Goal: Information Seeking & Learning: Learn about a topic

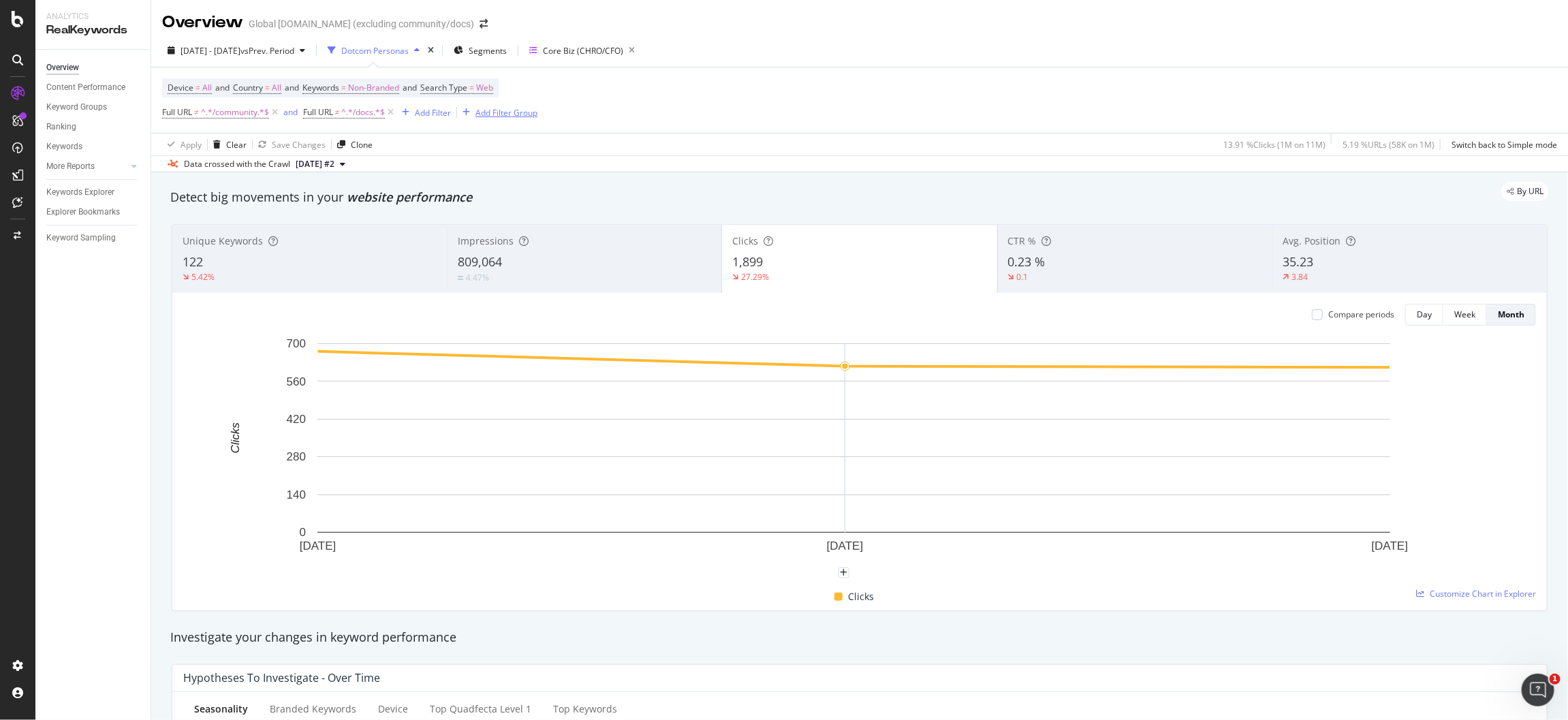
click at [497, 113] on div "Add Filter Group" at bounding box center [506, 113] width 62 height 12
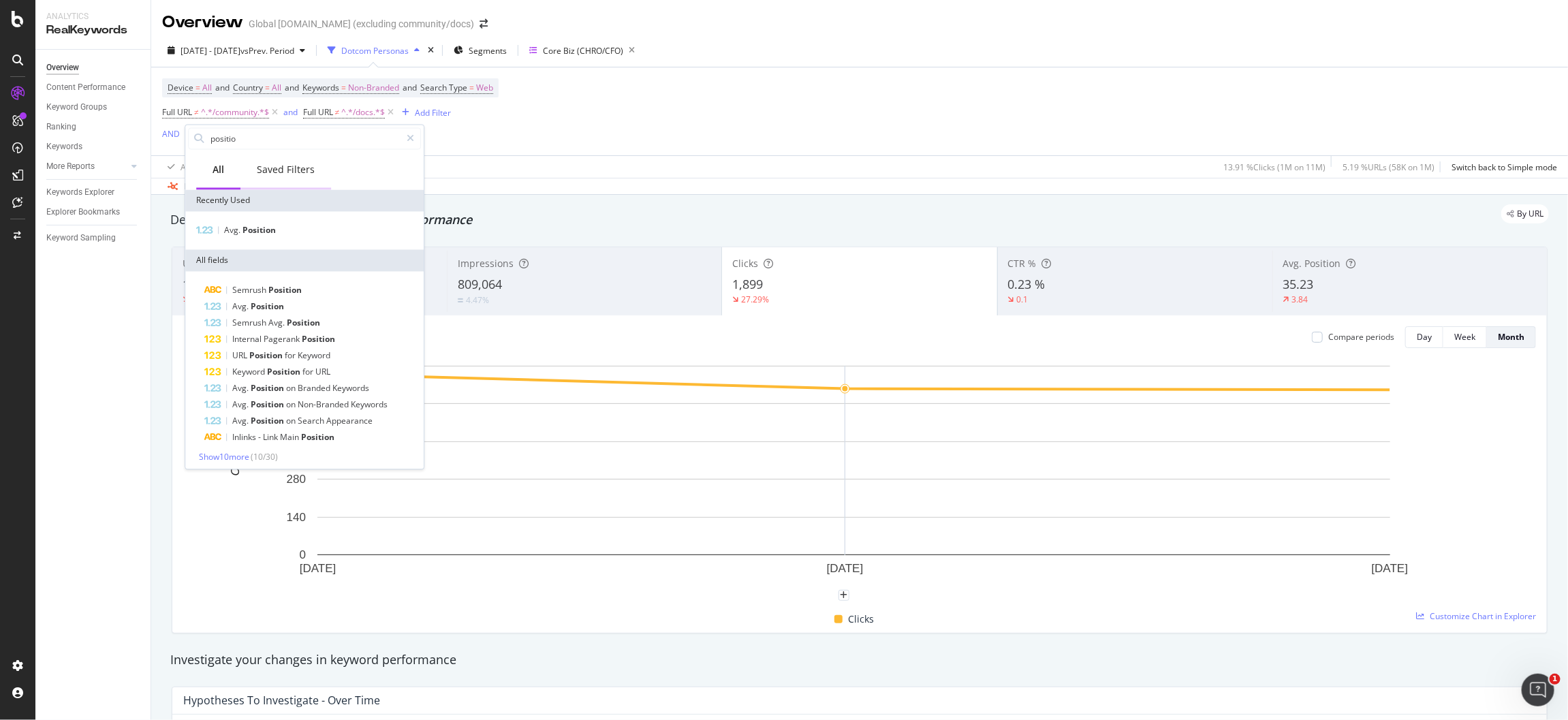
click at [275, 165] on div "Saved Filters" at bounding box center [286, 170] width 58 height 13
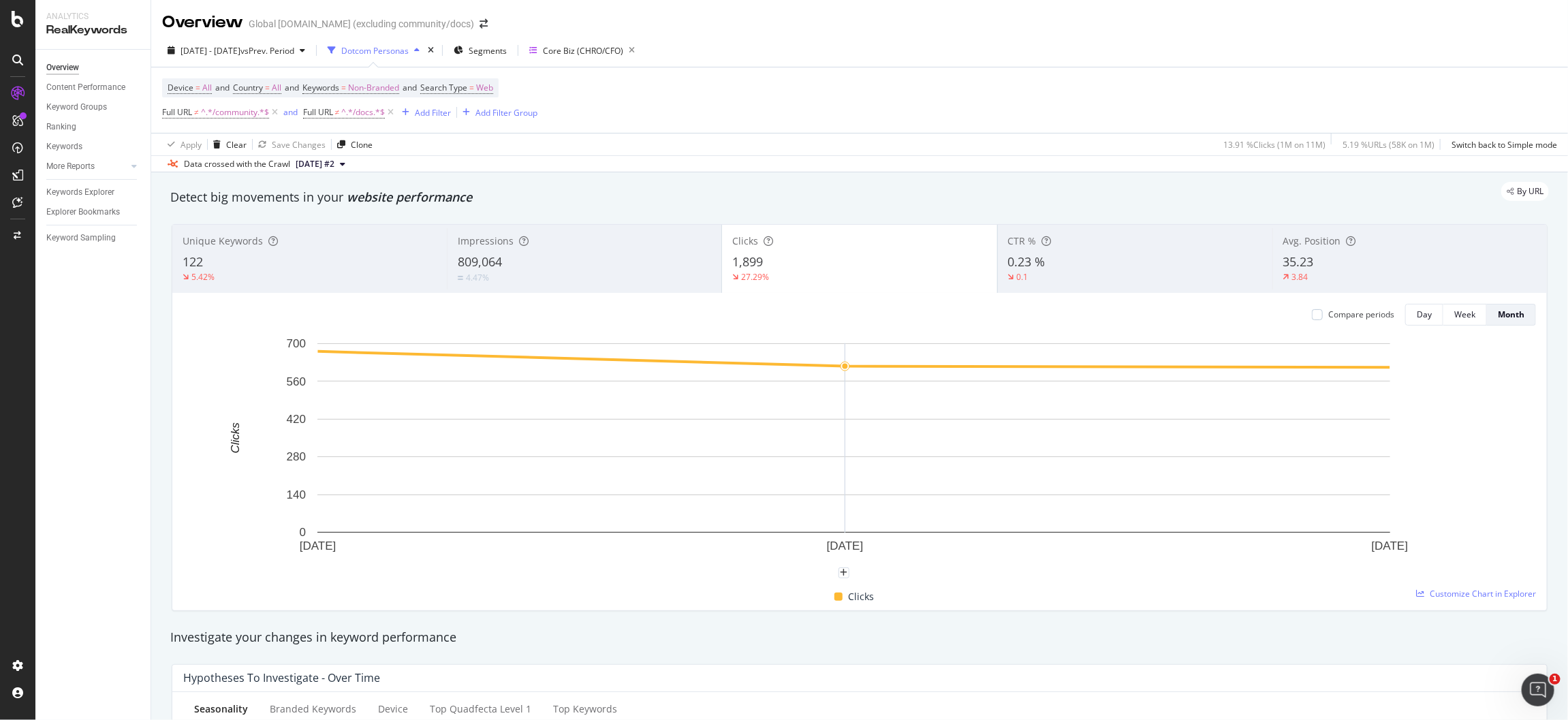
click at [699, 83] on div "Device = All and Country = All and Keywords = Non-Branded and Search Type = Web…" at bounding box center [859, 100] width 1395 height 65
click at [434, 49] on icon "times" at bounding box center [431, 50] width 6 height 8
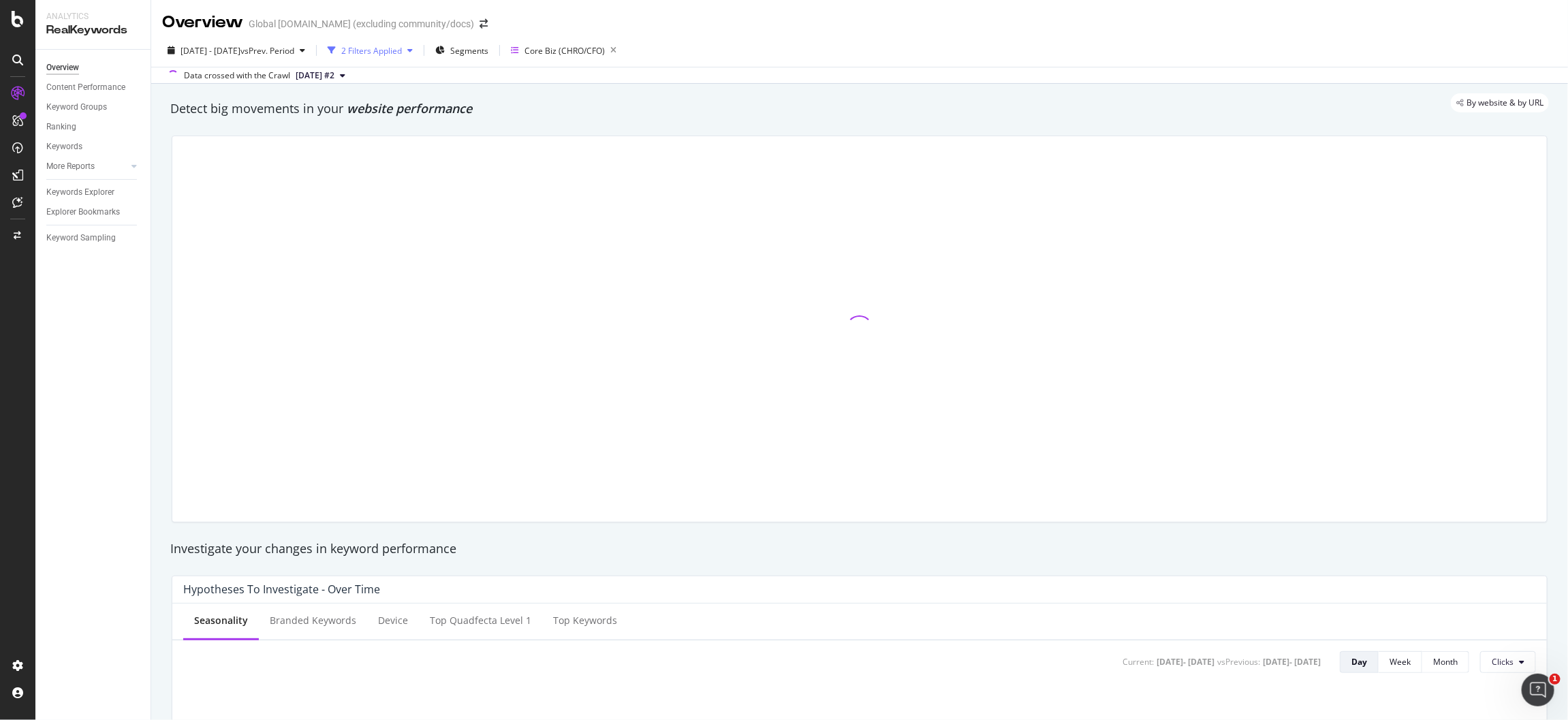
click at [402, 52] on div "2 Filters Applied" at bounding box center [371, 51] width 60 height 12
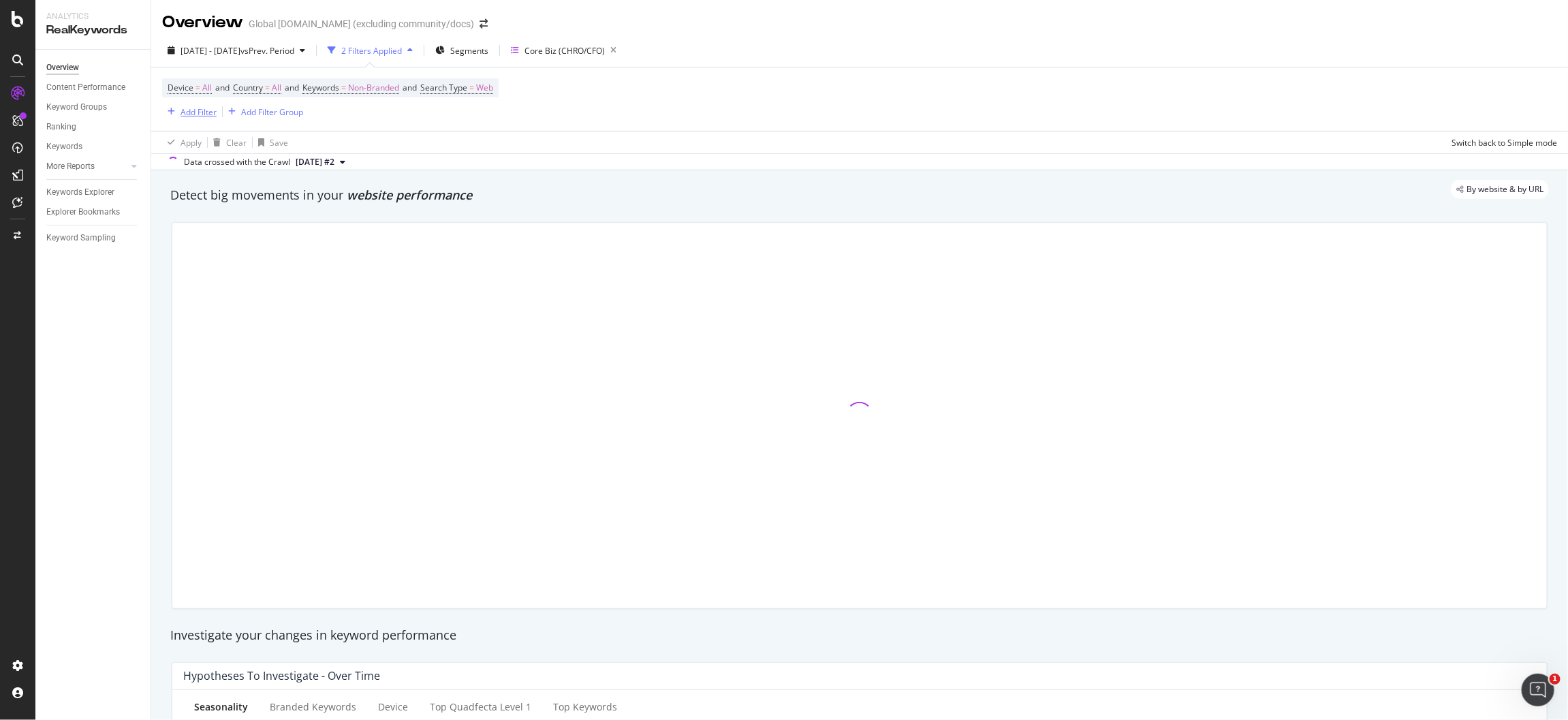
click at [206, 112] on div "Add Filter" at bounding box center [199, 112] width 37 height 12
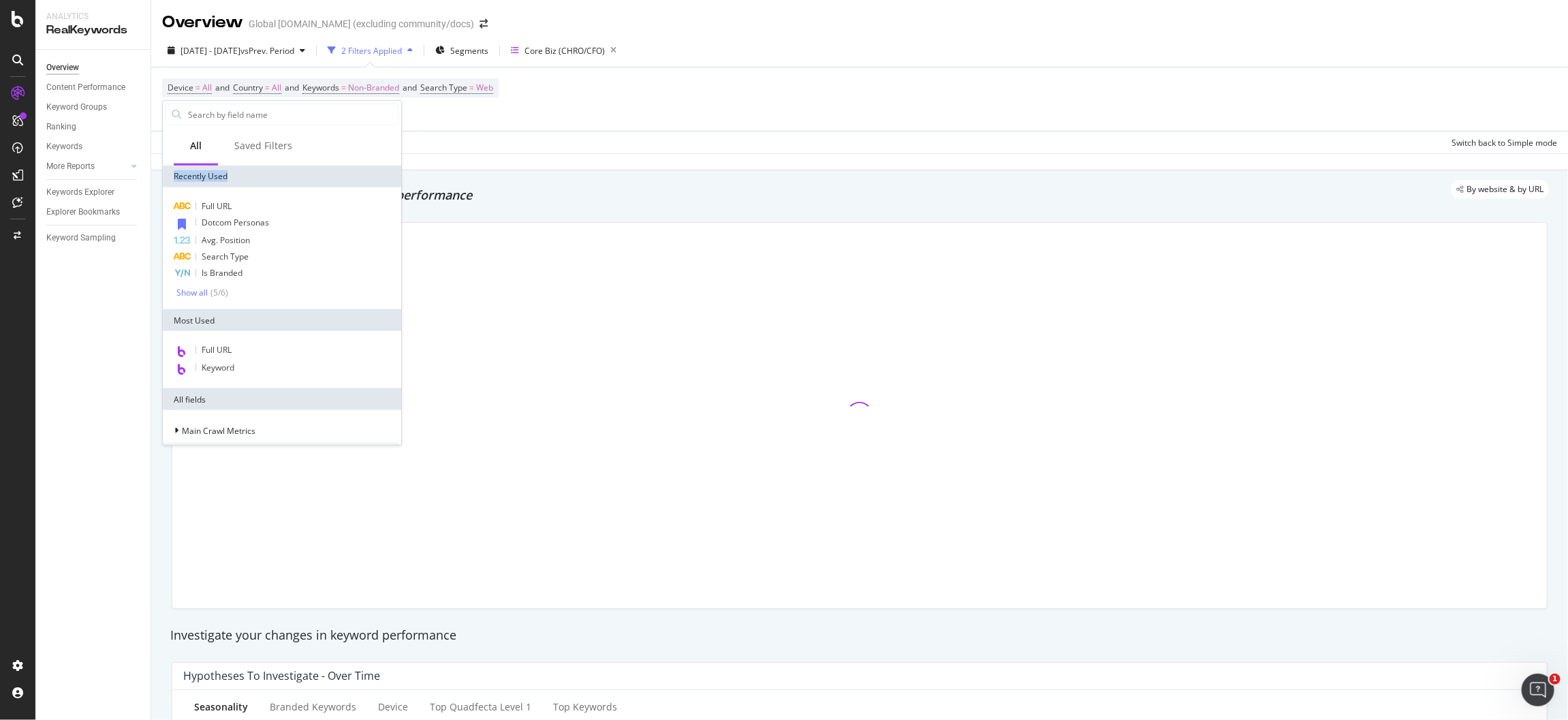
drag, startPoint x: 282, startPoint y: 154, endPoint x: 327, endPoint y: 194, distance: 60.2
click at [332, 191] on div "All Saved Filters Recently Used Full URL Dotcom Personas Avg. Position Search T…" at bounding box center [282, 273] width 238 height 345
drag, startPoint x: 256, startPoint y: 221, endPoint x: 263, endPoint y: 217, distance: 8.1
click at [256, 221] on span "Dotcom Personas" at bounding box center [235, 222] width 67 height 12
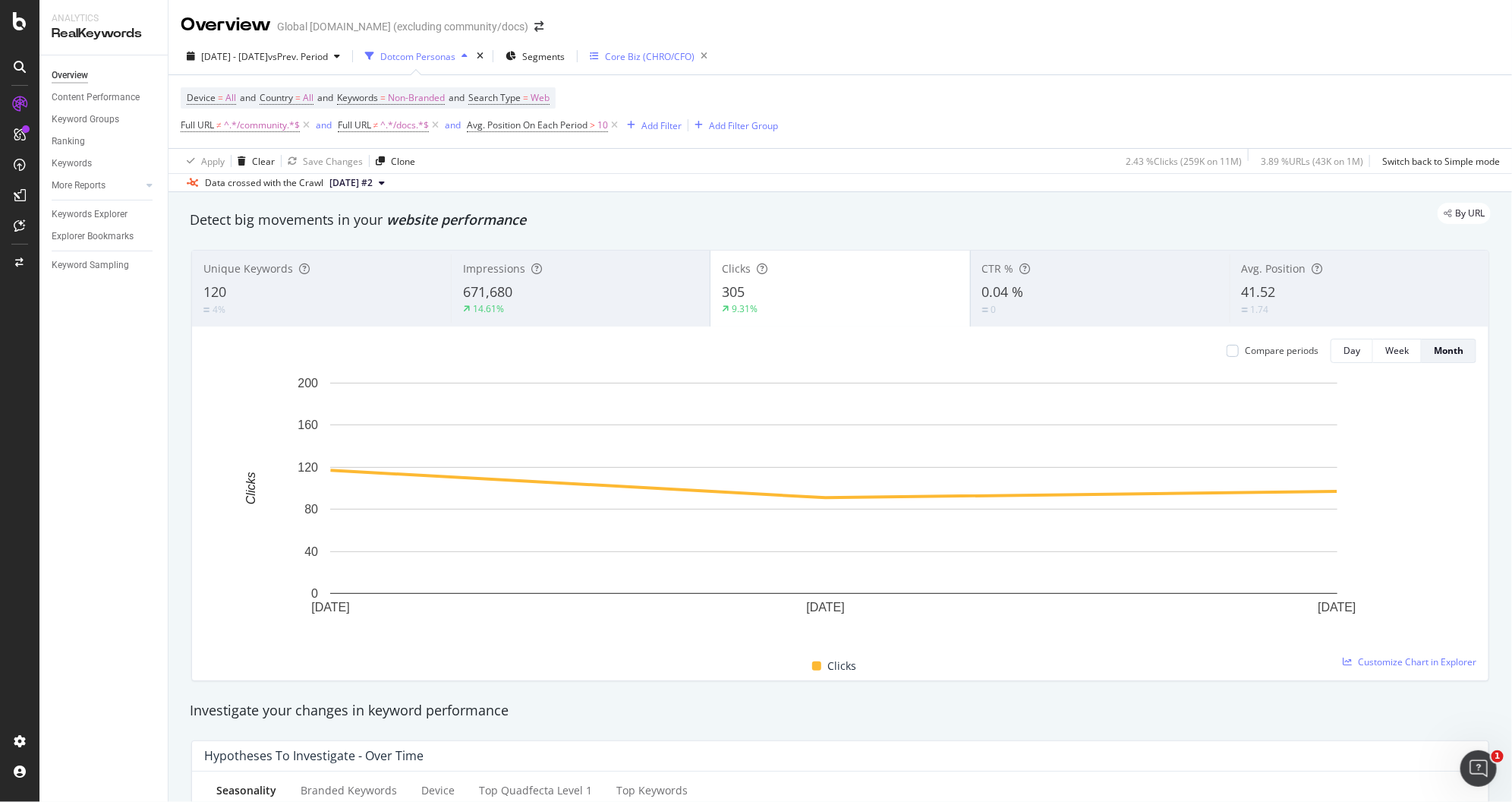
click at [651, 62] on div "Core Biz (CHRO/CFO)" at bounding box center [649, 57] width 89 height 13
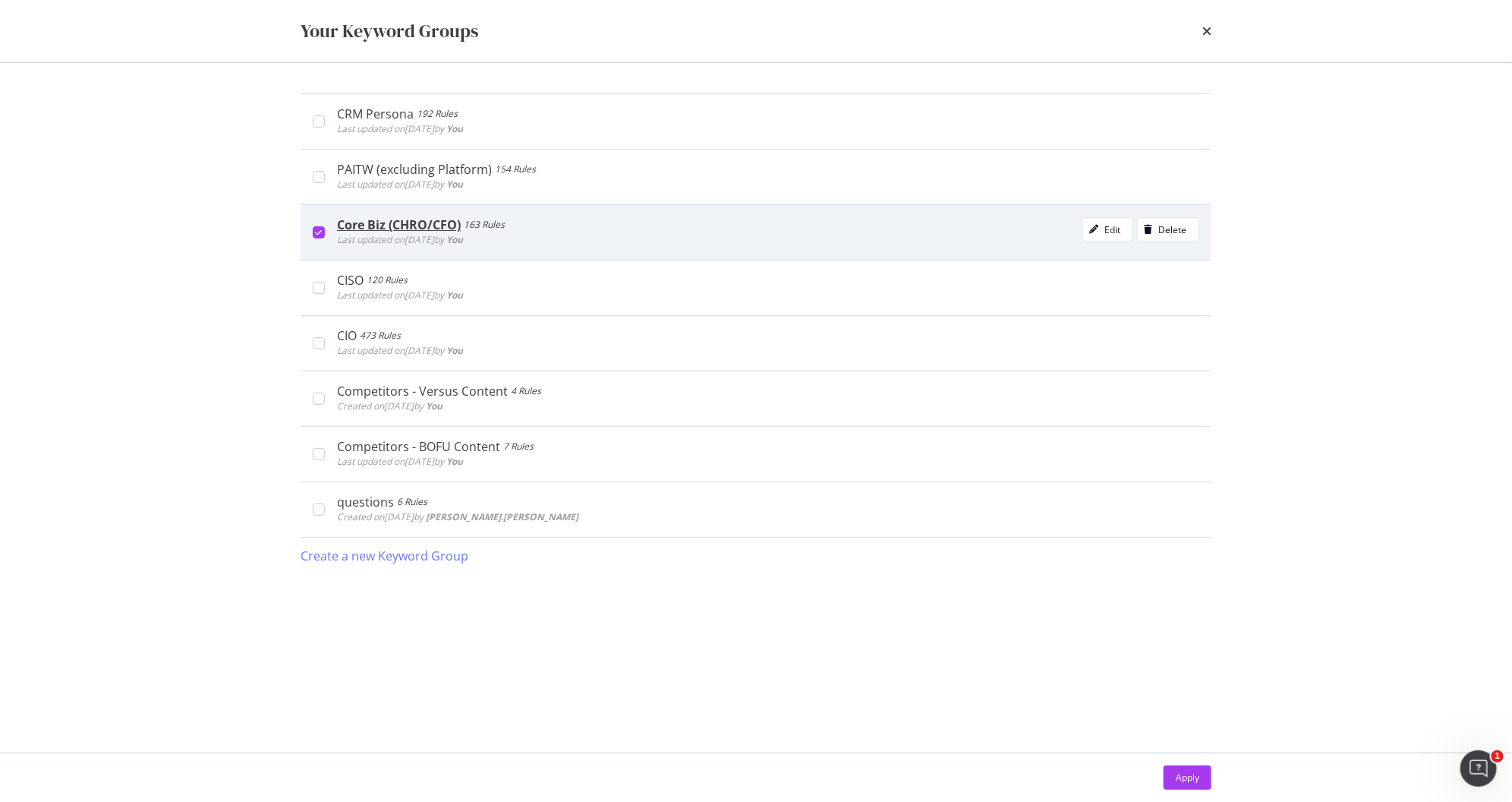
click at [316, 238] on div "Core Biz (CHRO/CFO) 163 Rules Last updated on [DATE] by You Edit Delete" at bounding box center [756, 232] width 911 height 56
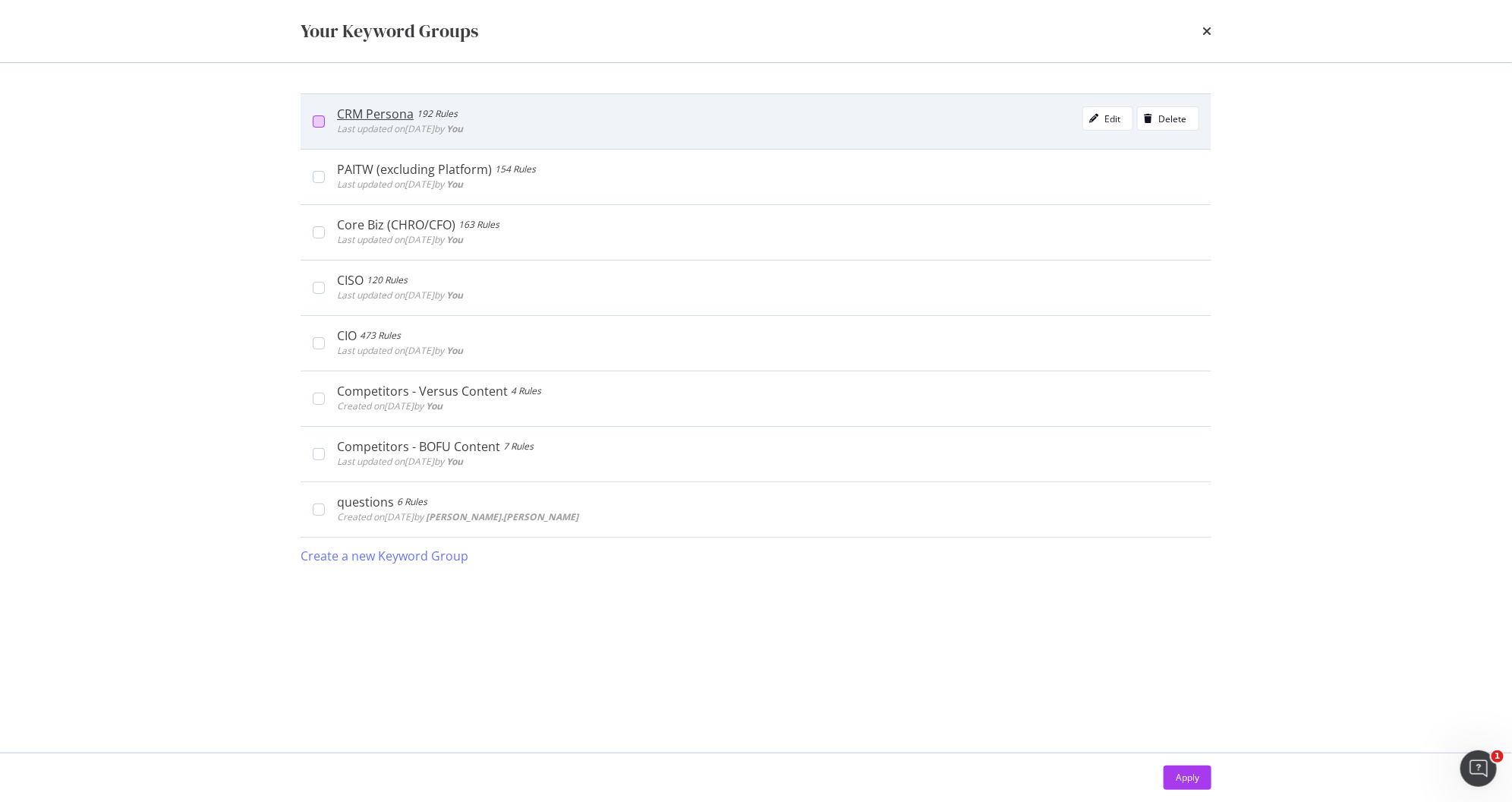
click at [313, 122] on div "modal" at bounding box center [319, 121] width 12 height 12
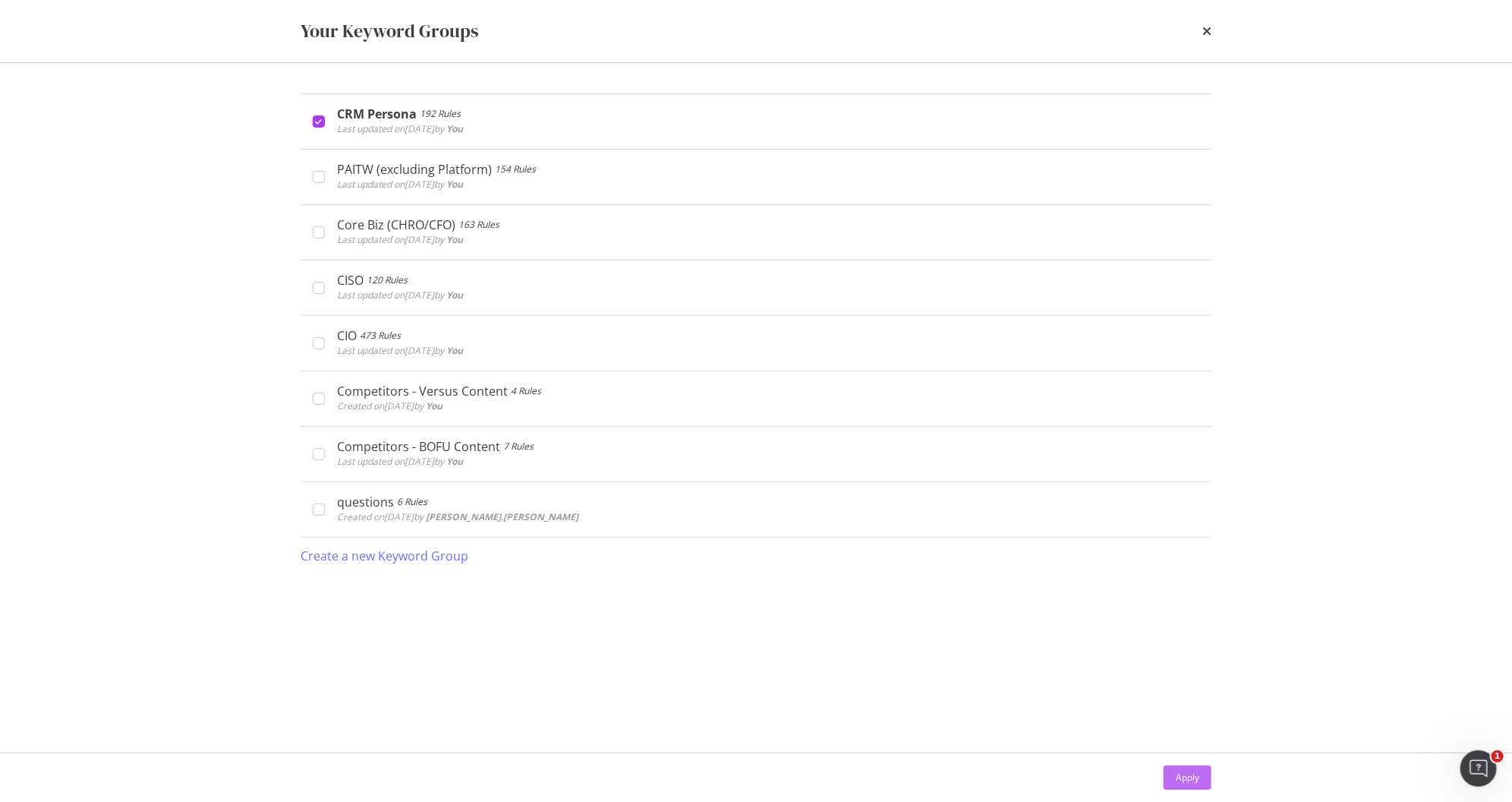
click at [1203, 781] on button "Apply" at bounding box center [1187, 776] width 48 height 24
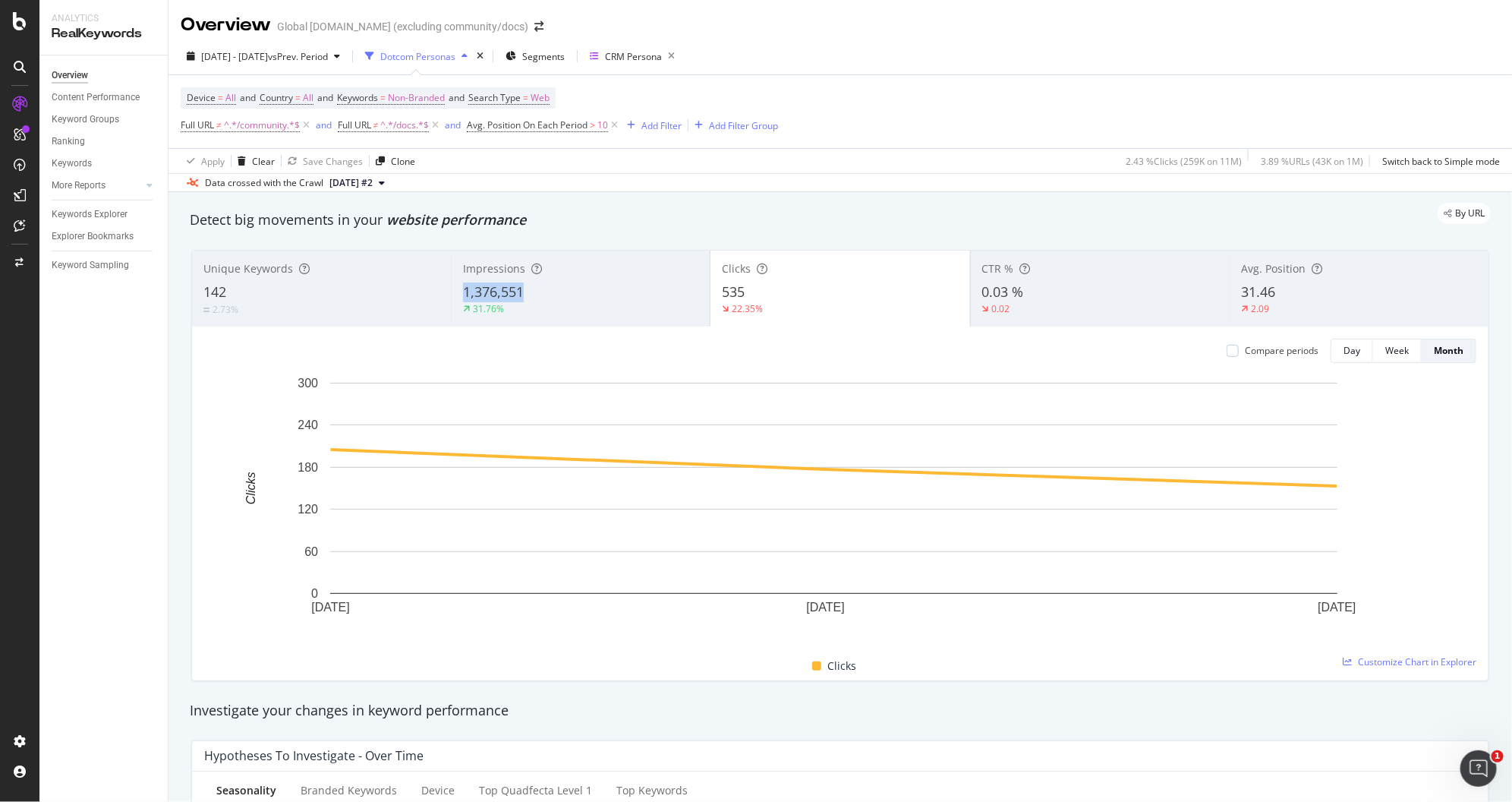
copy span "1,376,551"
drag, startPoint x: 451, startPoint y: 287, endPoint x: 538, endPoint y: 290, distance: 87.1
click at [538, 290] on div "Impressions 1,376,551 31.76%" at bounding box center [580, 288] width 259 height 68
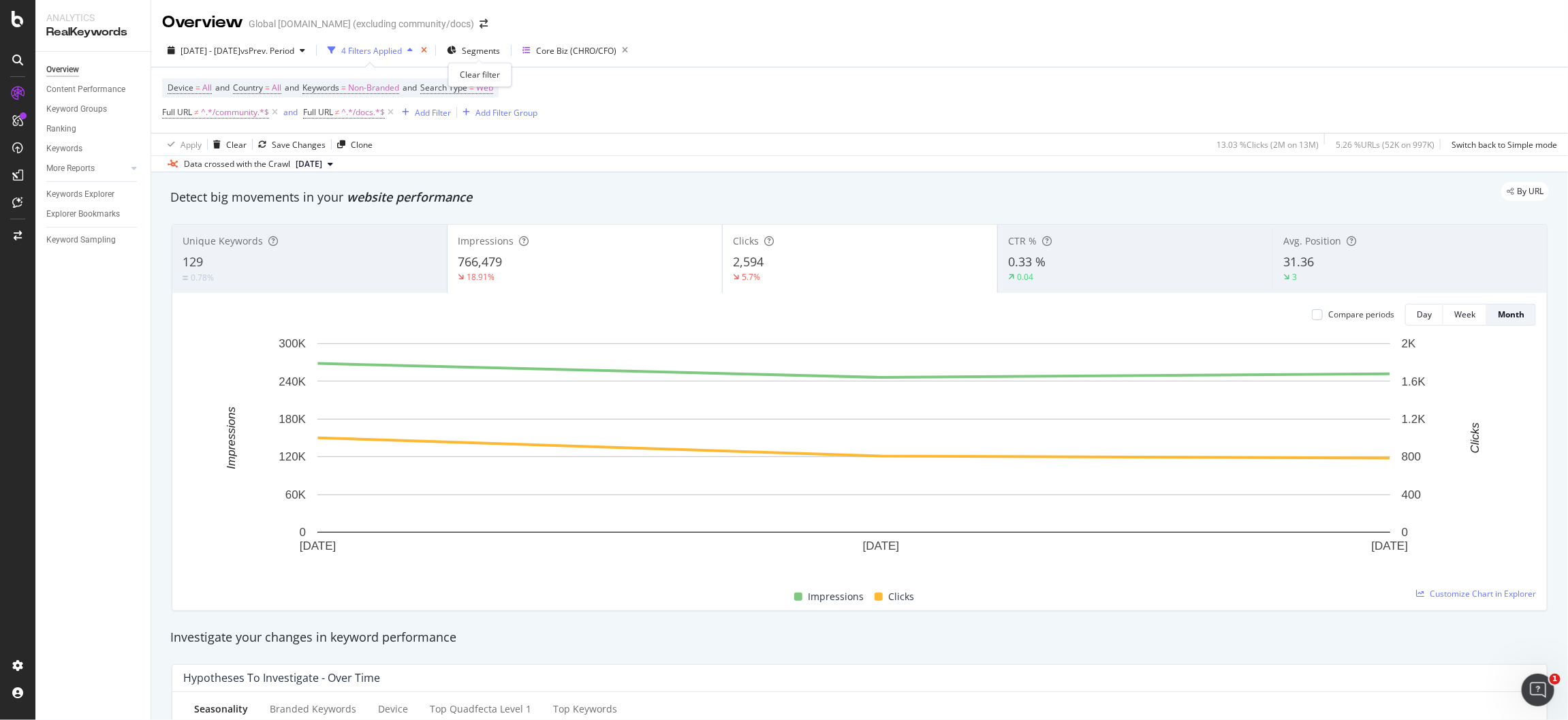
click at [427, 48] on icon "times" at bounding box center [425, 50] width 6 height 8
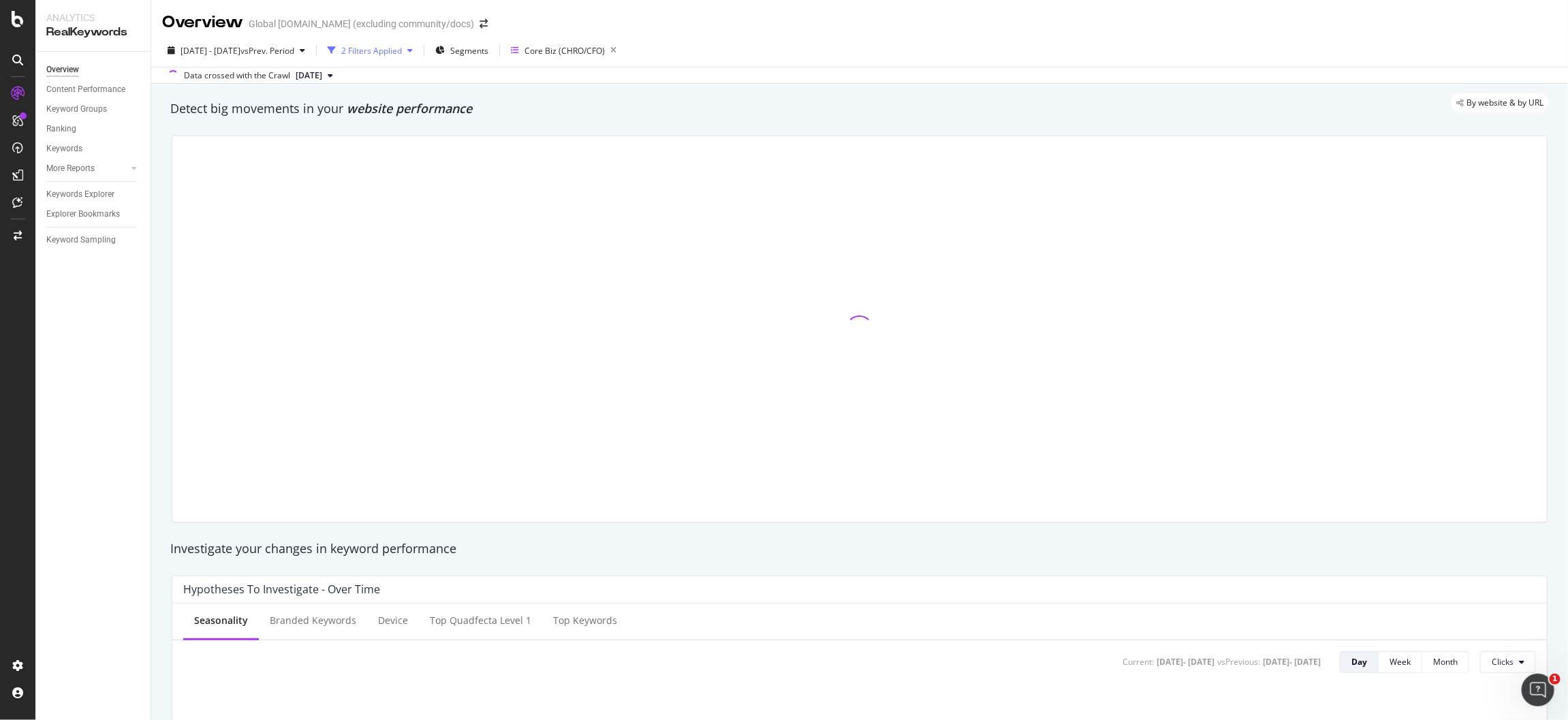
click at [402, 49] on div "2 Filters Applied" at bounding box center [371, 51] width 60 height 12
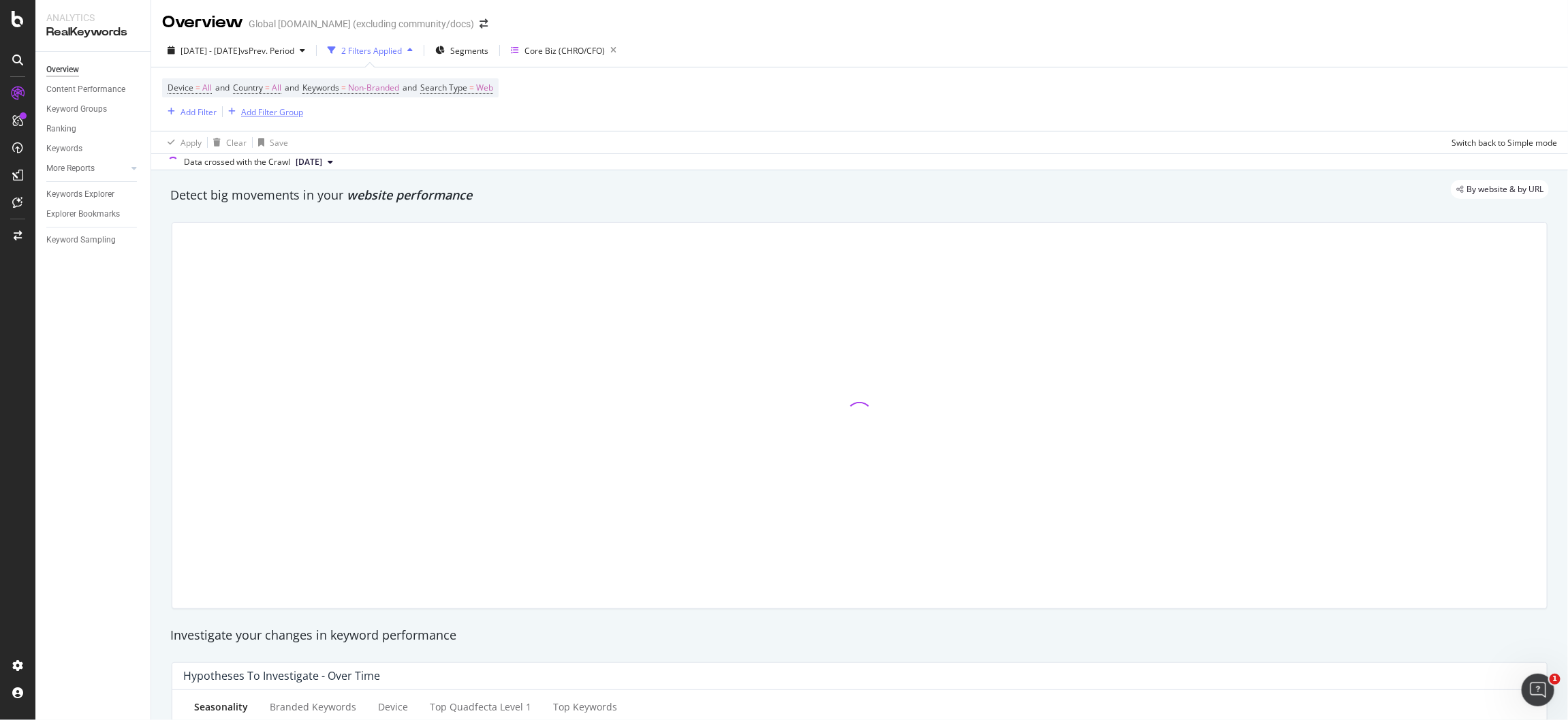
click at [276, 111] on div "Add Filter Group" at bounding box center [272, 112] width 62 height 12
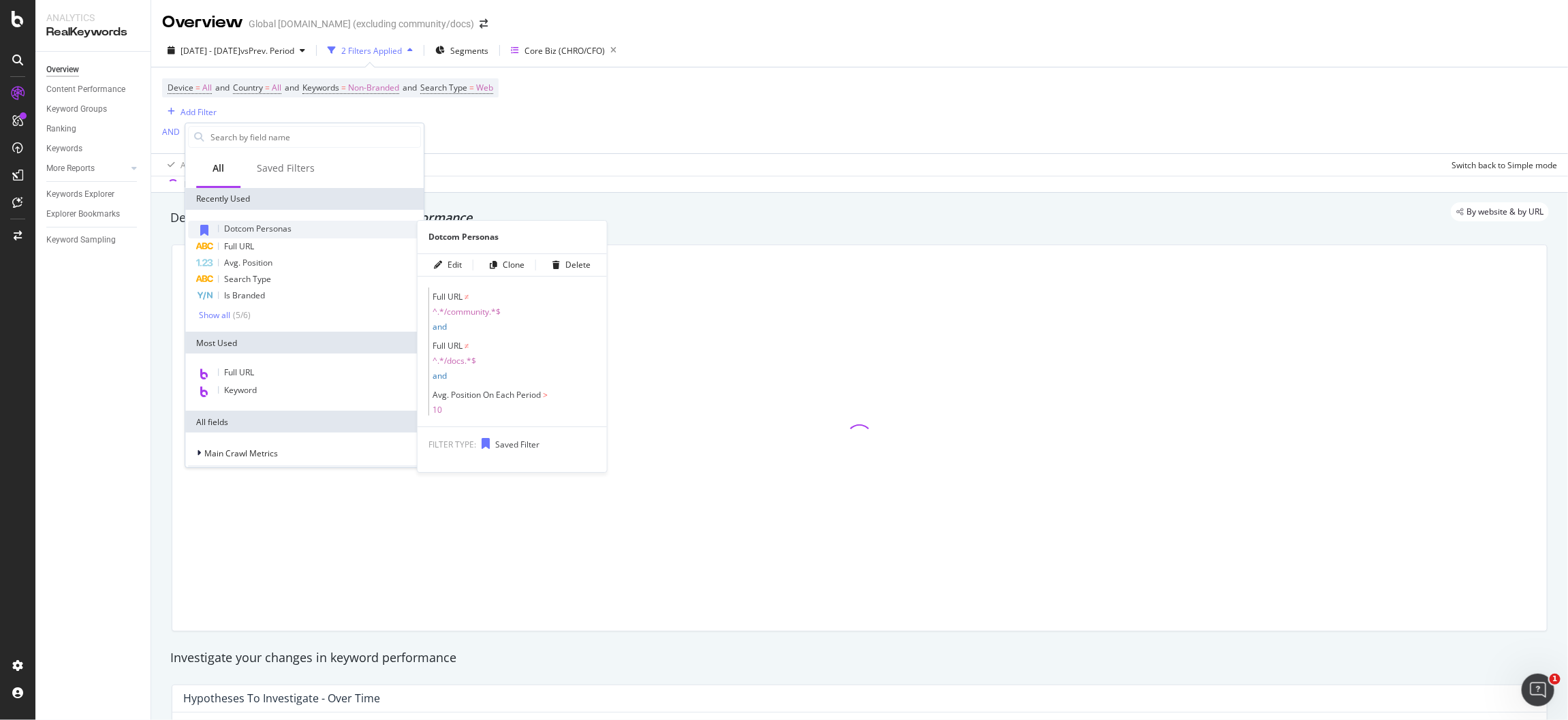
click at [281, 233] on span "Dotcom Personas" at bounding box center [257, 229] width 67 height 12
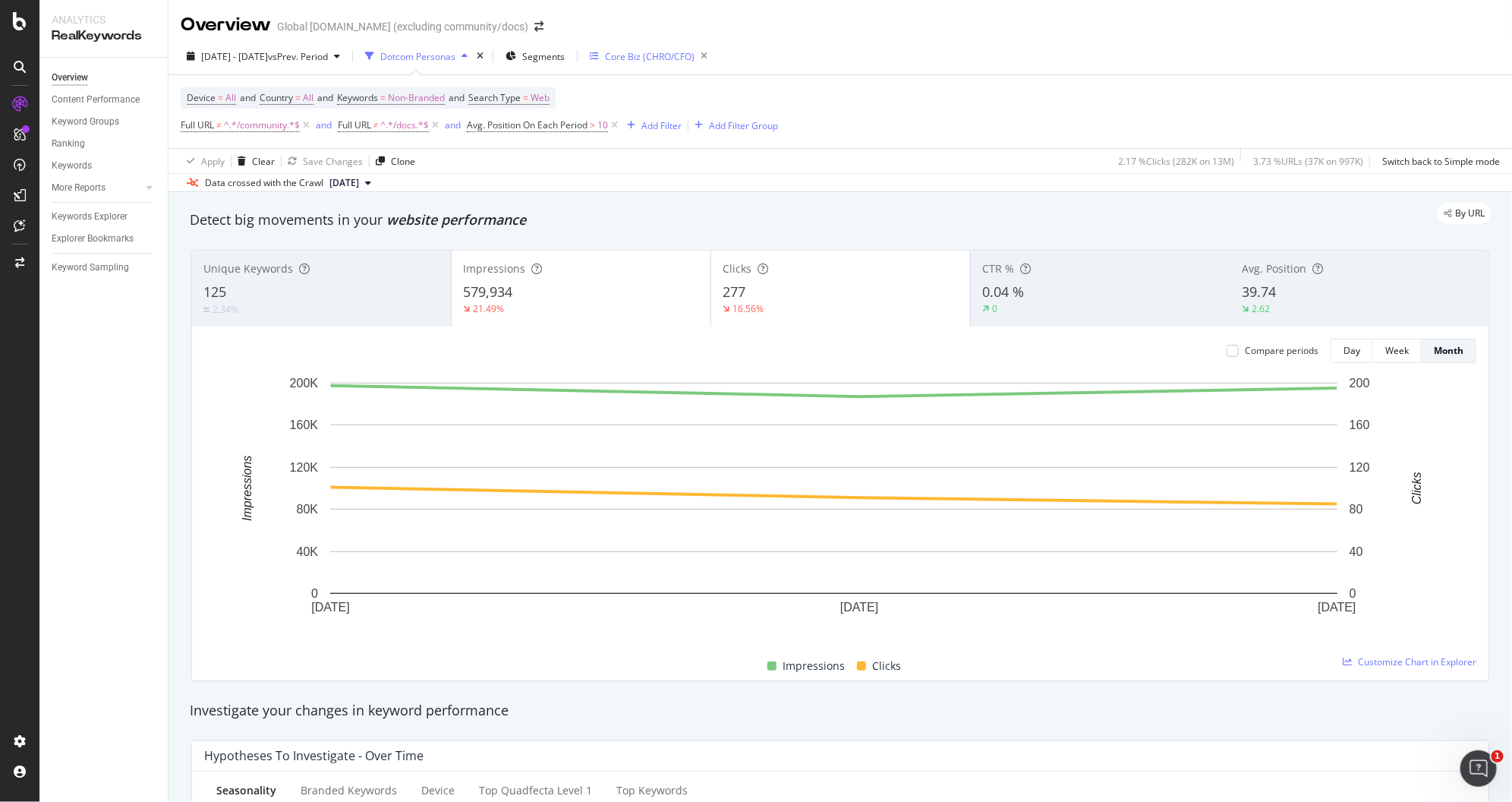
click at [685, 53] on div "Core Biz (CHRO/CFO)" at bounding box center [649, 57] width 89 height 13
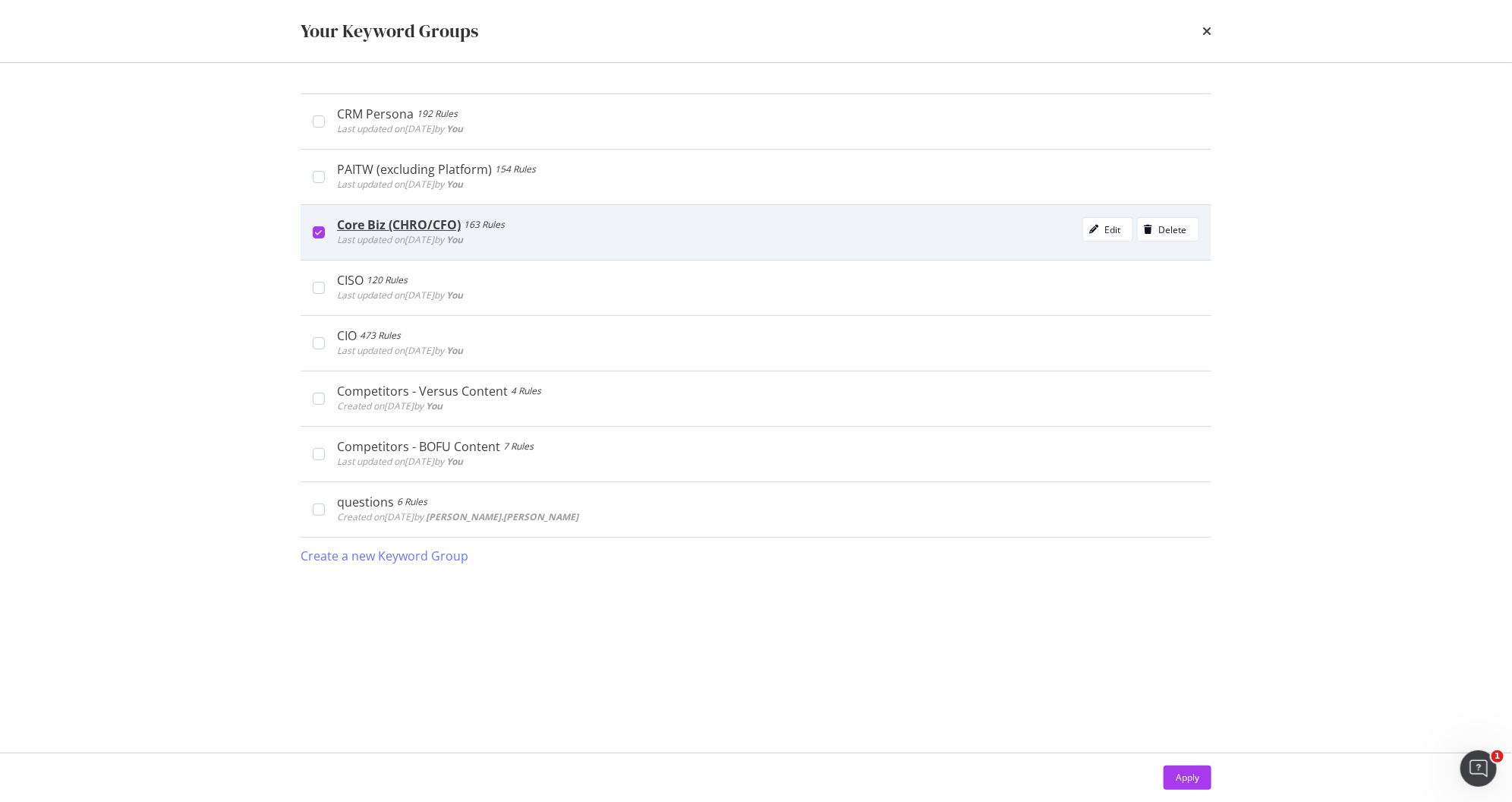
click at [321, 224] on div "Core Biz (CHRO/CFO) 163 Rules Last updated on [DATE] by You Edit Delete" at bounding box center [756, 232] width 911 height 56
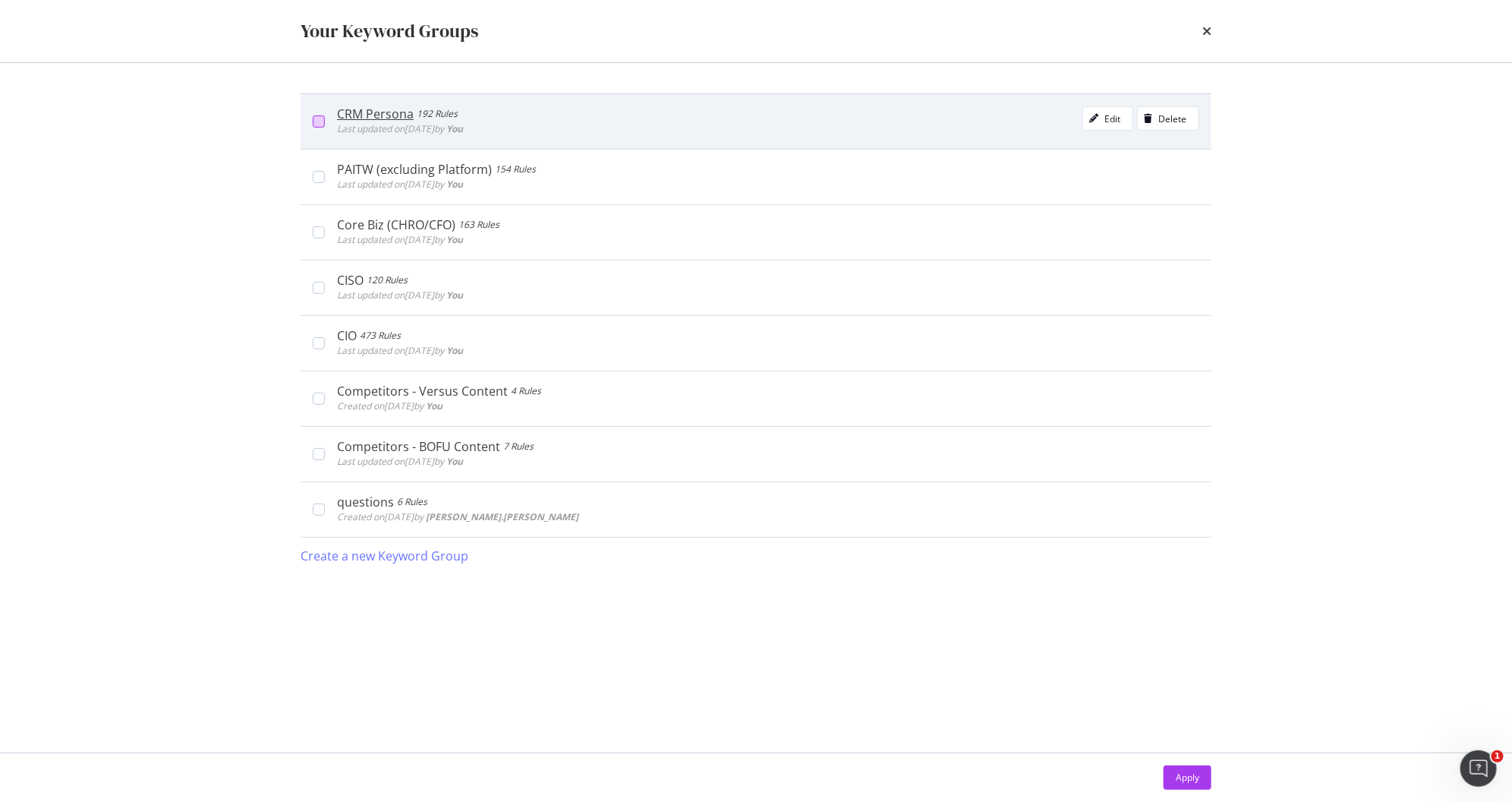
click at [319, 122] on div "modal" at bounding box center [319, 121] width 12 height 12
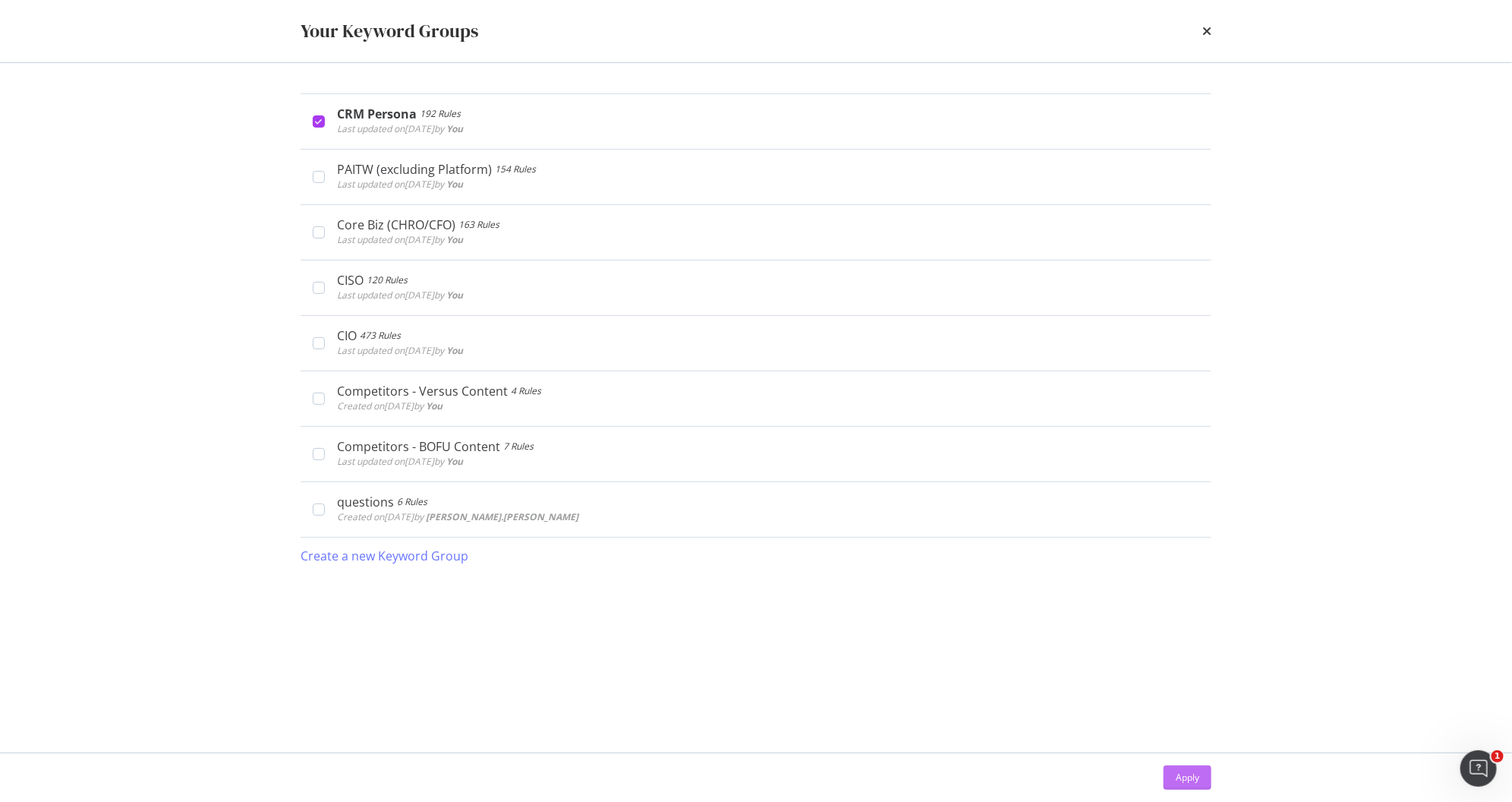
click at [1179, 775] on div "Apply" at bounding box center [1187, 776] width 24 height 13
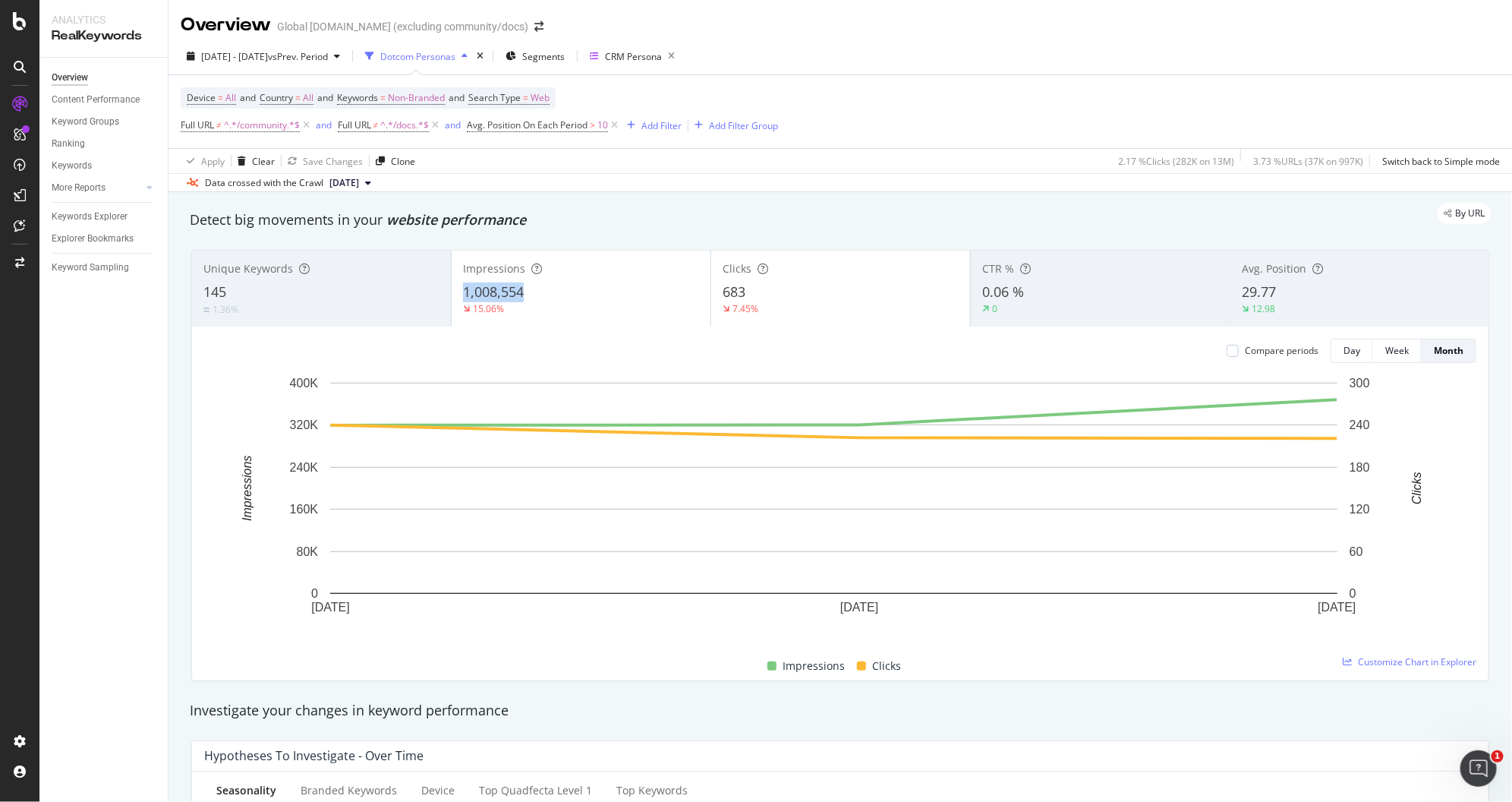
copy span "1,008,554"
drag, startPoint x: 504, startPoint y: 293, endPoint x: 452, endPoint y: 298, distance: 52.2
click at [452, 298] on div "Impressions 1,008,554 15.06%" at bounding box center [581, 288] width 259 height 68
